Goal: Task Accomplishment & Management: Manage account settings

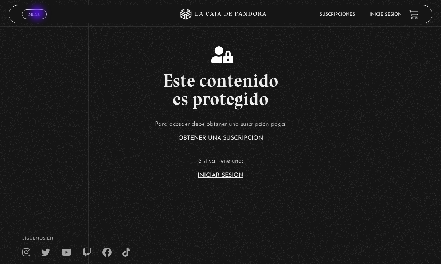
click at [32, 13] on span "Menu" at bounding box center [34, 14] width 12 height 4
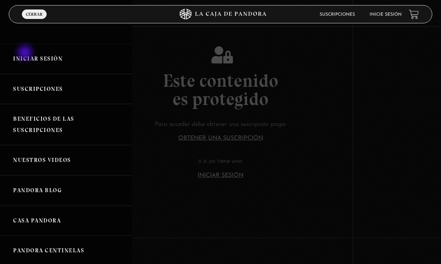
click at [25, 61] on link "Iniciar Sesión" at bounding box center [66, 59] width 132 height 30
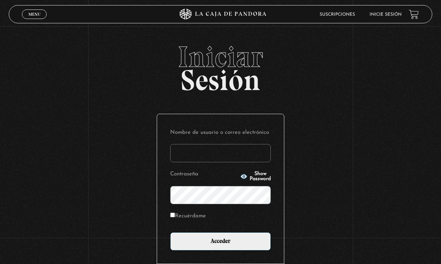
click at [194, 156] on input "Nombre de usuario o correo electrónico" at bounding box center [220, 153] width 101 height 18
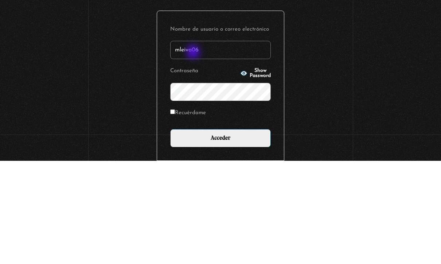
type input "mleiva06"
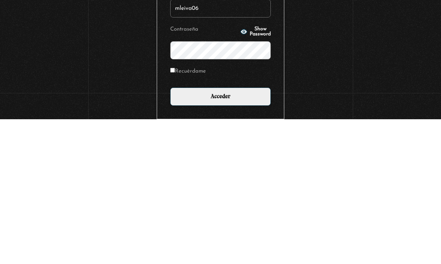
click at [240, 232] on input "Acceder" at bounding box center [220, 241] width 101 height 18
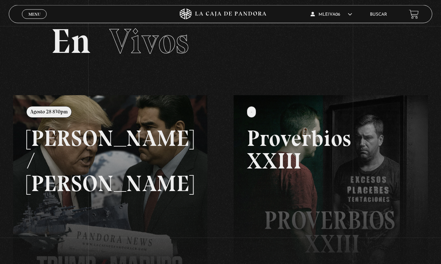
scroll to position [20, 0]
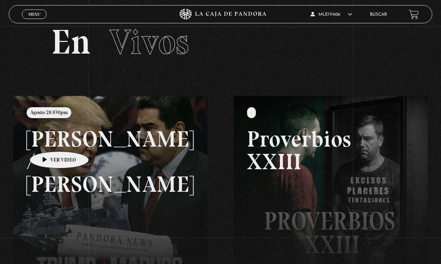
click at [64, 174] on link at bounding box center [233, 228] width 441 height 264
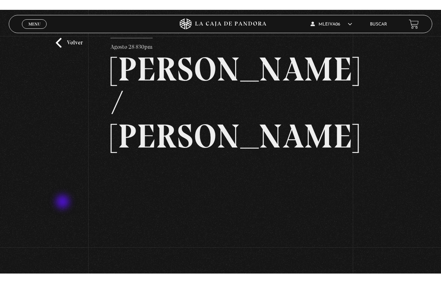
scroll to position [9, 0]
